Goal: Navigation & Orientation: Find specific page/section

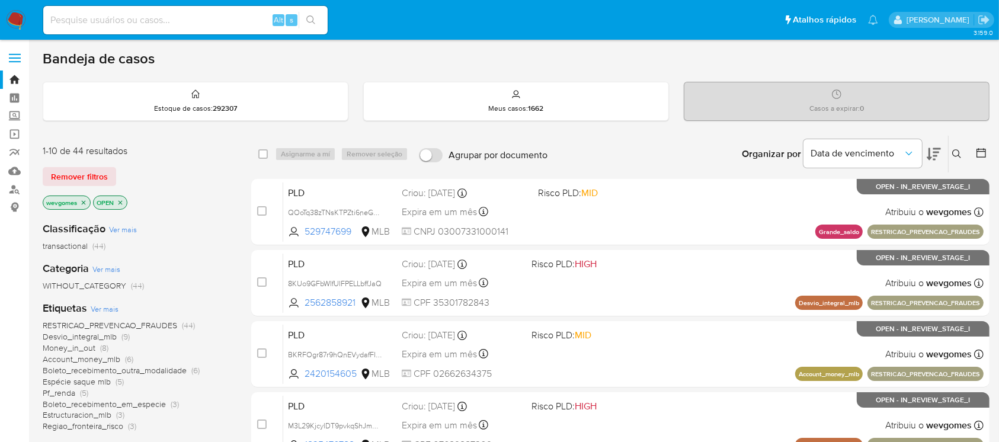
click at [17, 18] on img at bounding box center [16, 20] width 20 height 20
click at [25, 22] on img at bounding box center [16, 20] width 20 height 20
